Goal: Check status: Check status

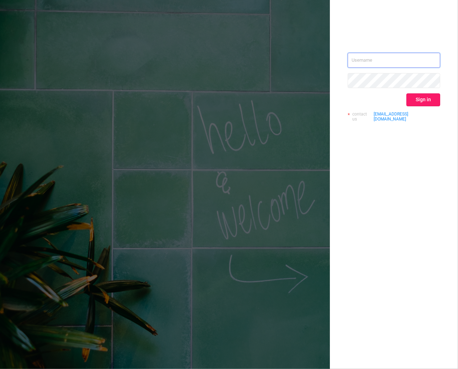
type input "[EMAIL_ADDRESS][DOMAIN_NAME]"
click at [426, 99] on button "Sign in" at bounding box center [424, 99] width 34 height 13
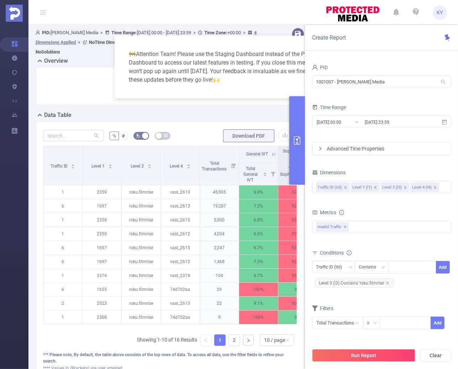
click at [269, 68] on div "🚧 Attention Team! Please use the Staging Dashboard instead of the Production Da…" at bounding box center [229, 67] width 212 height 46
drag, startPoint x: 308, startPoint y: 126, endPoint x: 295, endPoint y: 129, distance: 13.1
click at [307, 126] on div "PID 1001007 - Luna Media 1001007 - Luna Media Time Range 2025-07-28 00:00 _ 202…" at bounding box center [381, 218] width 153 height 326
click at [295, 129] on button "primary" at bounding box center [298, 140] width 16 height 88
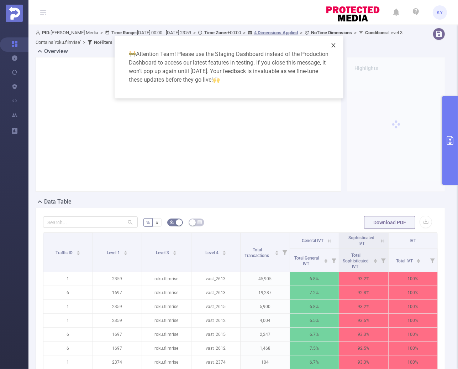
click at [332, 49] on span "Close" at bounding box center [334, 46] width 20 height 20
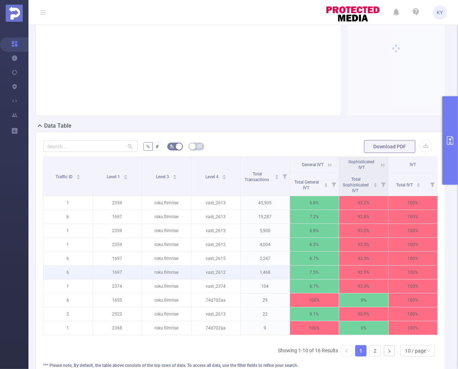
scroll to position [138, 0]
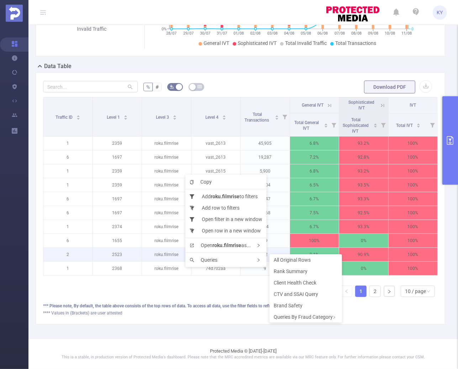
click at [157, 255] on p "roku.filmrise" at bounding box center [166, 255] width 49 height 14
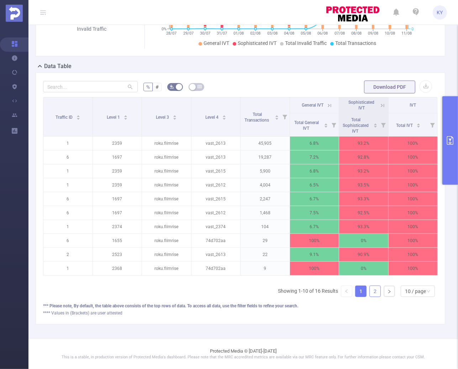
click at [373, 290] on link "2" at bounding box center [375, 291] width 11 height 11
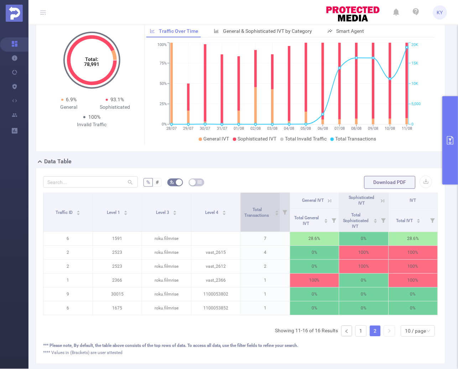
scroll to position [0, 0]
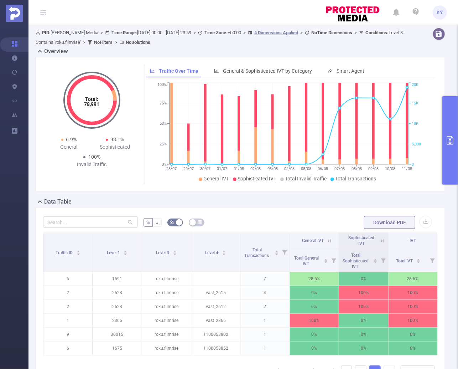
click at [452, 158] on button "primary" at bounding box center [450, 140] width 16 height 88
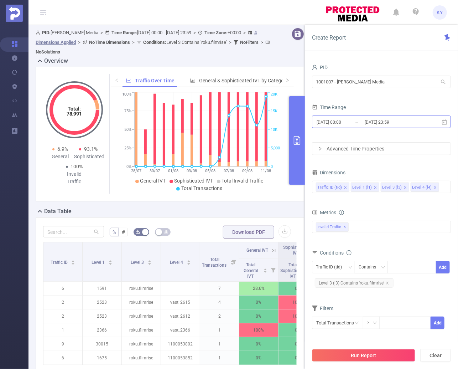
click at [388, 126] on input "[DATE] 23:59" at bounding box center [393, 122] width 58 height 10
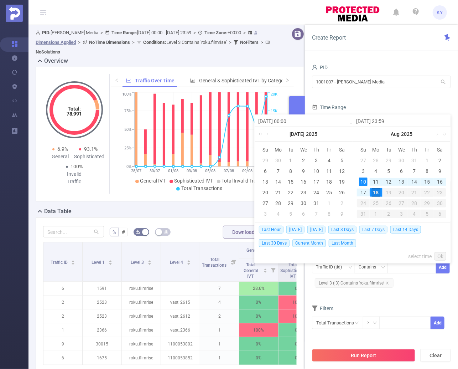
click at [380, 229] on span "Last 7 Days" at bounding box center [373, 229] width 28 height 8
type input "2025-08-11 00:00"
type input "2025-08-18 23:59"
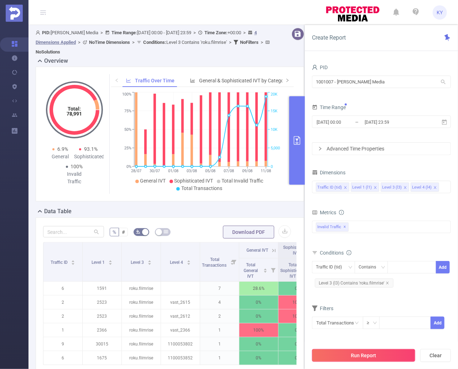
click at [389, 352] on button "Run Report" at bounding box center [363, 355] width 103 height 13
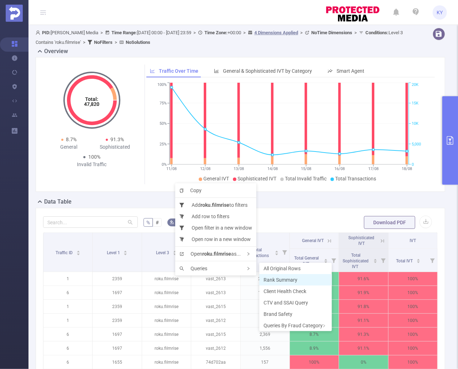
click at [303, 281] on li "Rank Summary" at bounding box center [295, 279] width 73 height 11
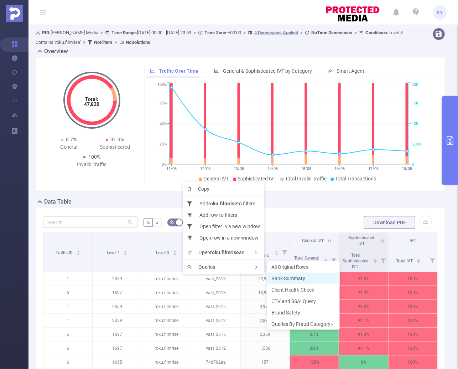
click at [293, 277] on span "Rank Summary" at bounding box center [288, 278] width 34 height 6
